Goal: Navigation & Orientation: Find specific page/section

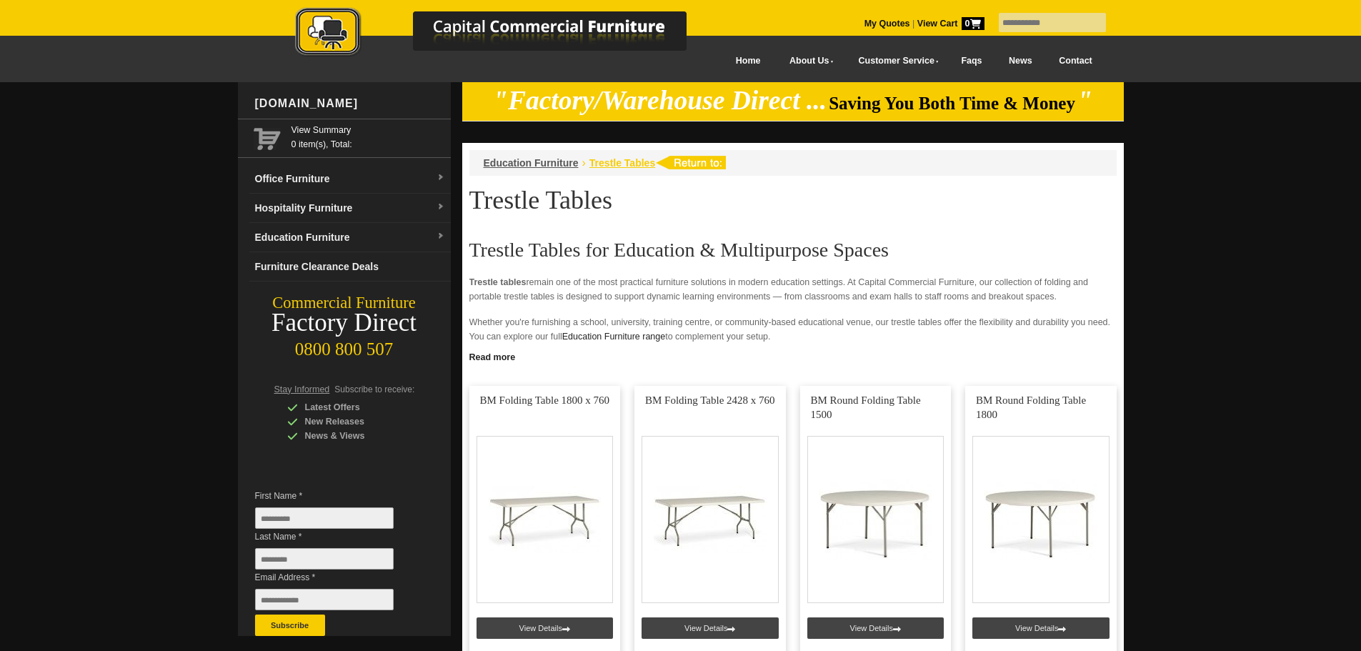
click at [634, 161] on span "Trestle Tables" at bounding box center [622, 162] width 66 height 11
click at [333, 201] on link "Hospitality Furniture" at bounding box center [349, 208] width 201 height 29
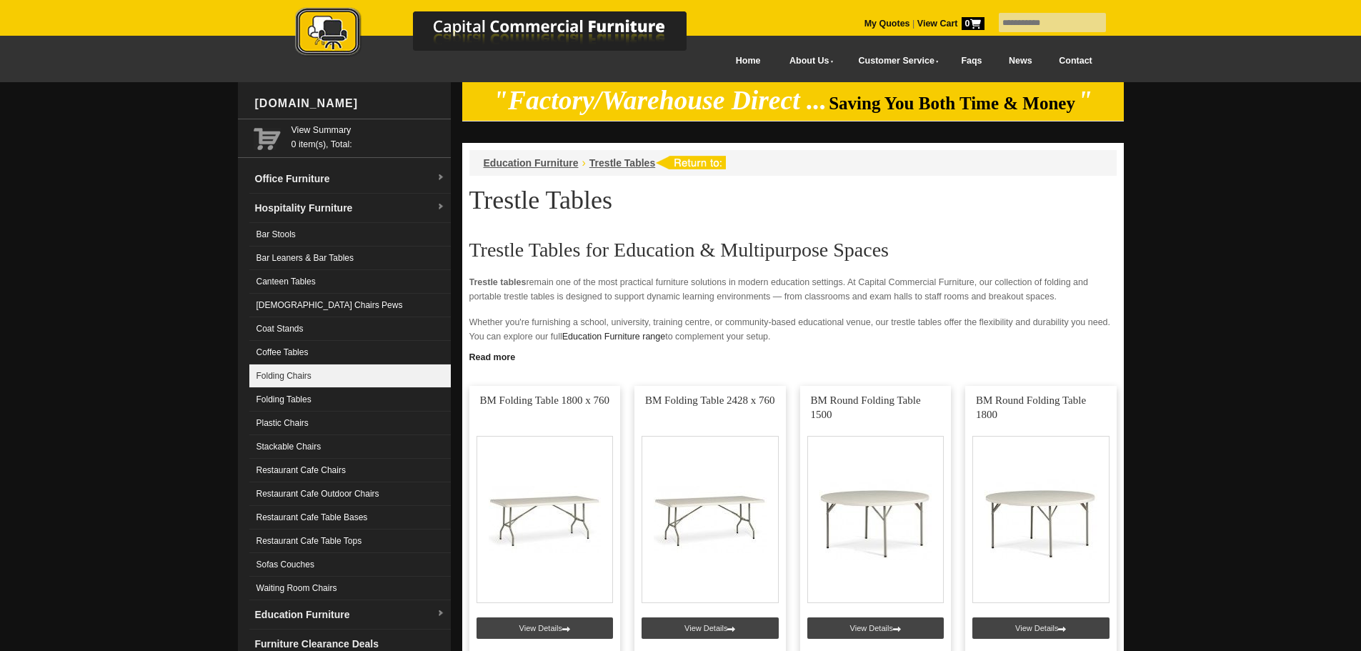
click at [334, 384] on link "Folding Chairs" at bounding box center [349, 376] width 201 height 24
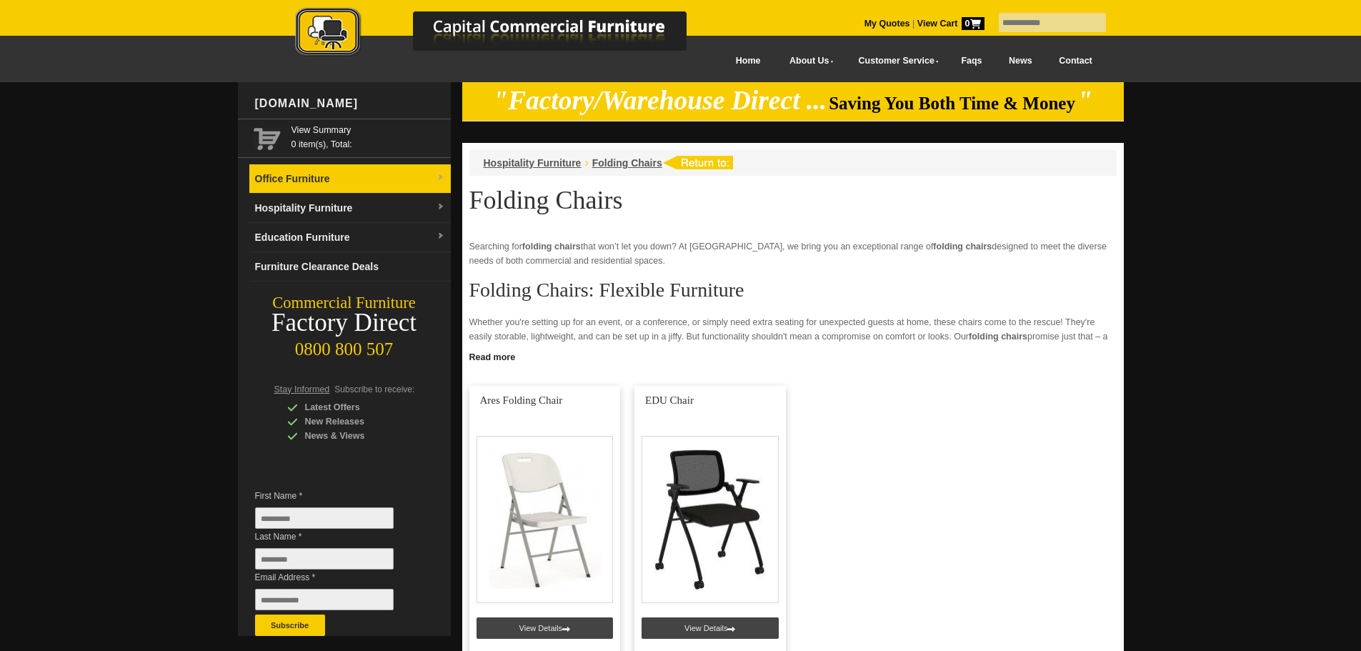
click at [354, 179] on link "Office Furniture" at bounding box center [349, 178] width 201 height 29
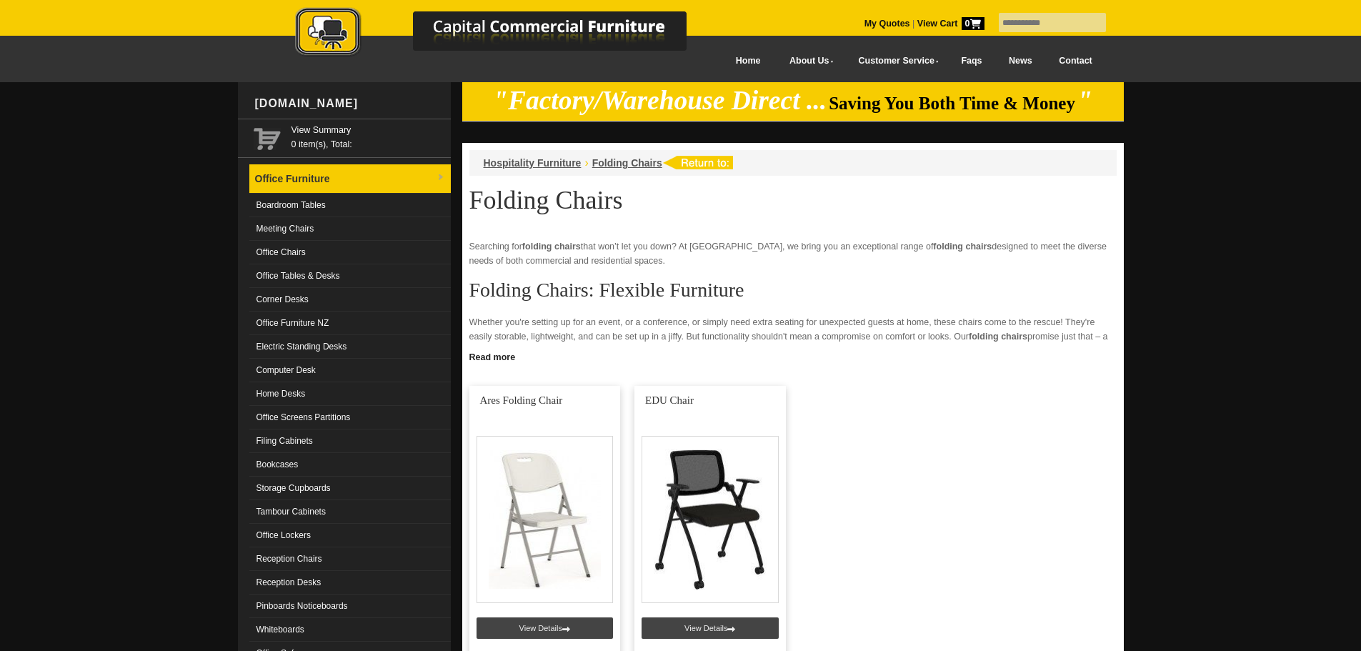
click at [354, 179] on link "Office Furniture" at bounding box center [349, 178] width 201 height 29
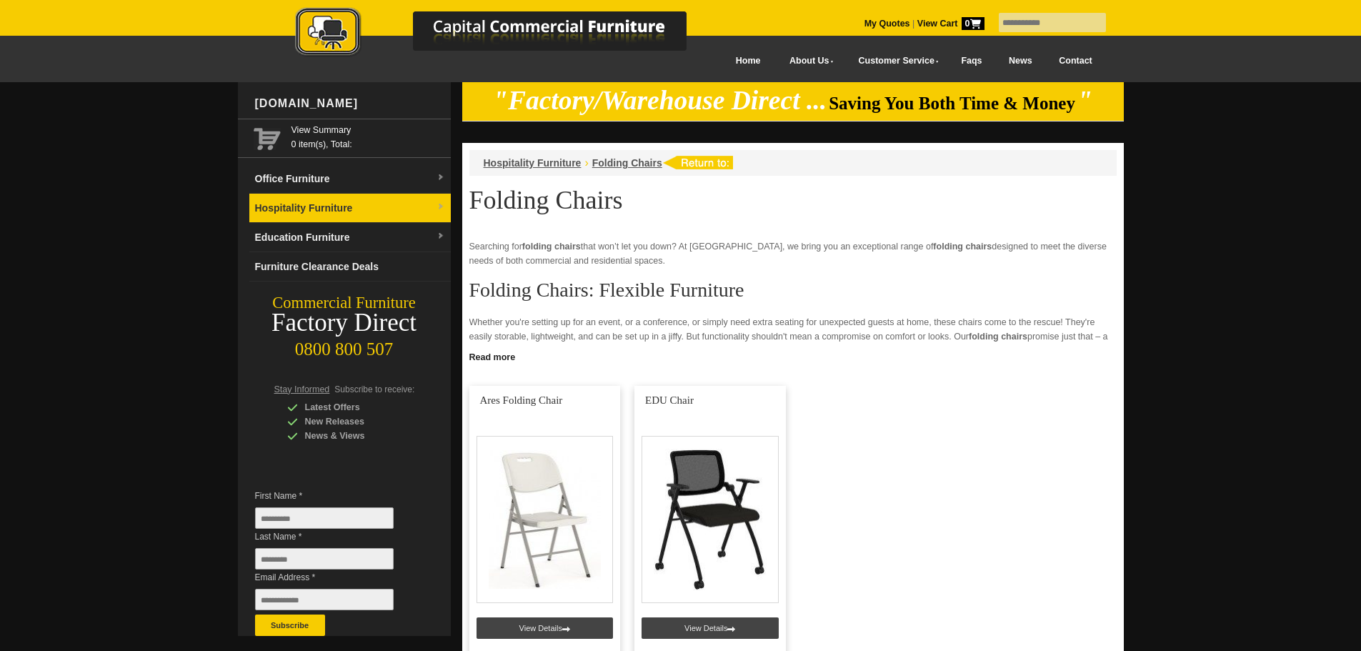
click at [323, 205] on link "Hospitality Furniture" at bounding box center [349, 208] width 201 height 29
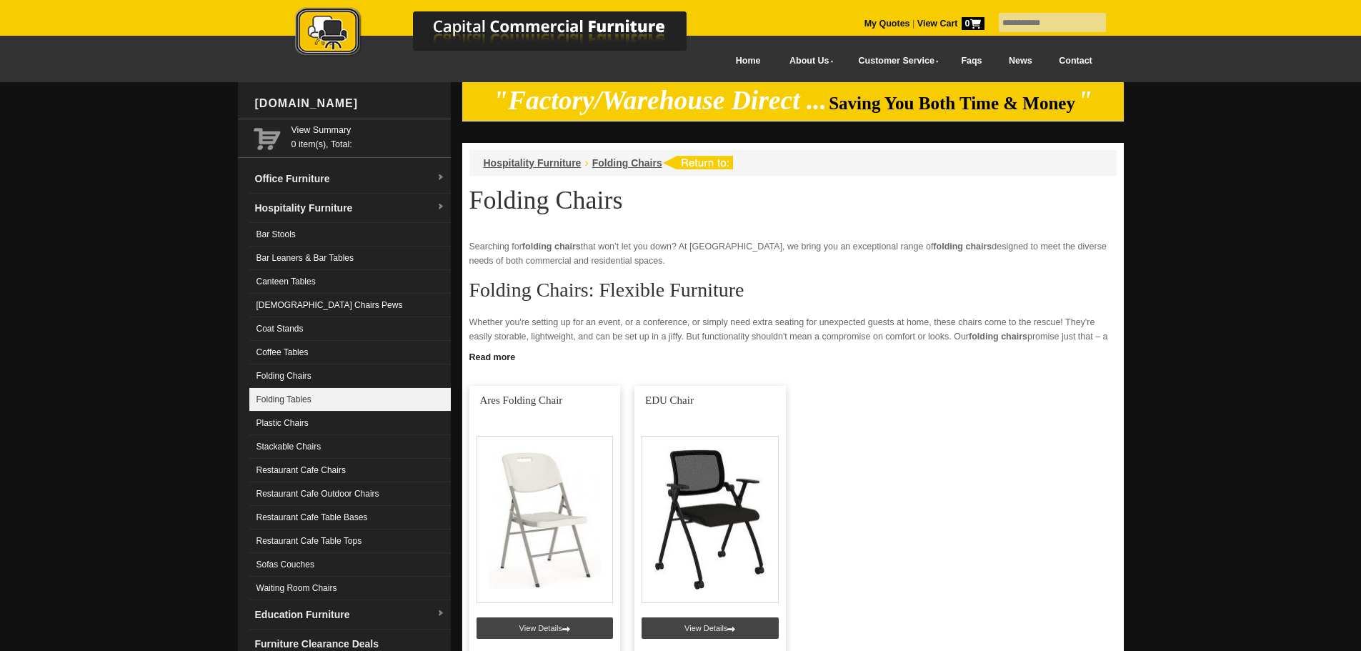
click at [336, 397] on link "Folding Tables" at bounding box center [349, 400] width 201 height 24
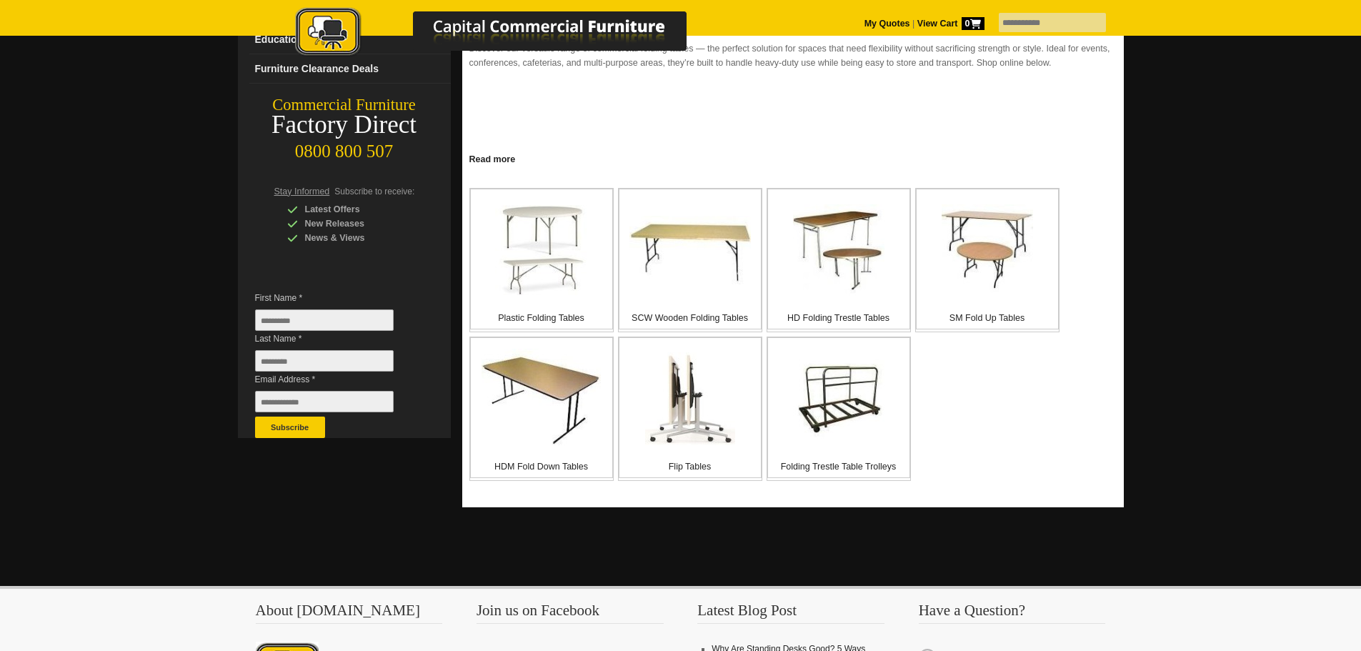
scroll to position [214, 0]
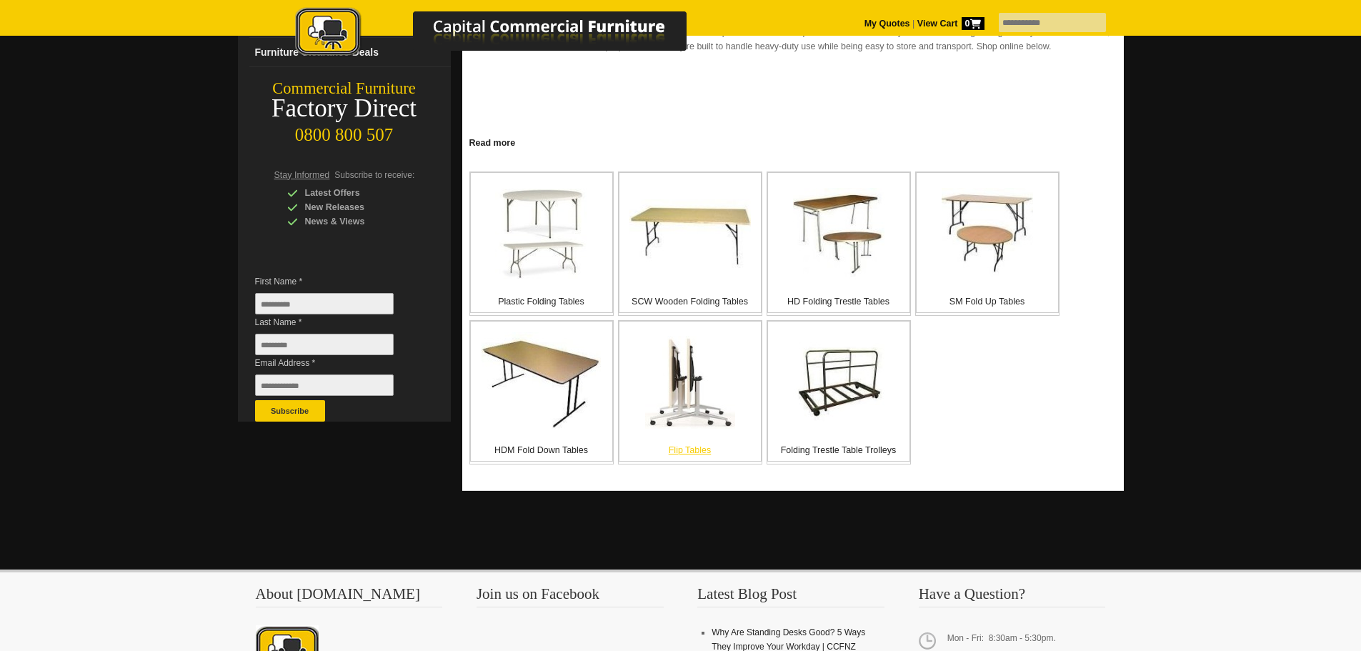
click at [689, 414] on img at bounding box center [690, 382] width 90 height 93
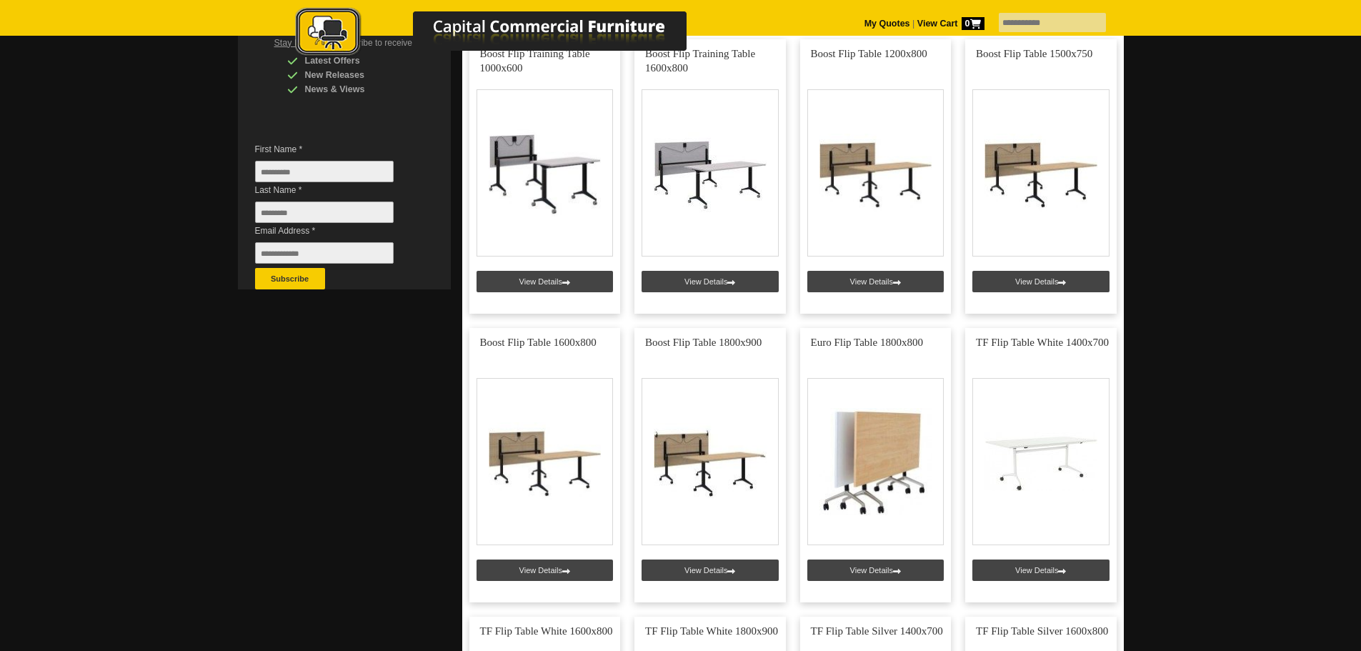
scroll to position [214, 0]
